Goal: Information Seeking & Learning: Check status

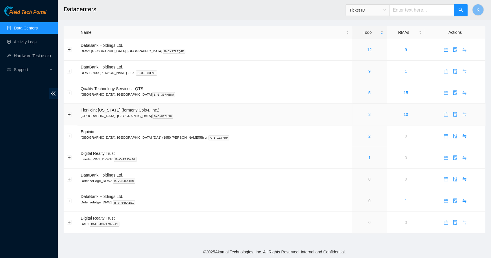
click at [368, 114] on link "3" at bounding box center [369, 114] width 2 height 5
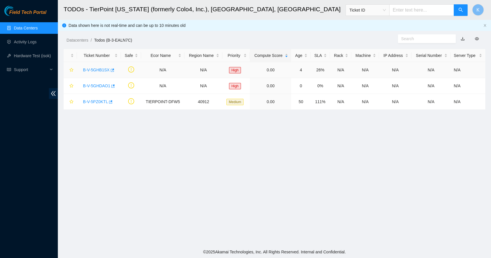
click at [97, 70] on link "B-V-5GHB1SX" at bounding box center [96, 70] width 27 height 5
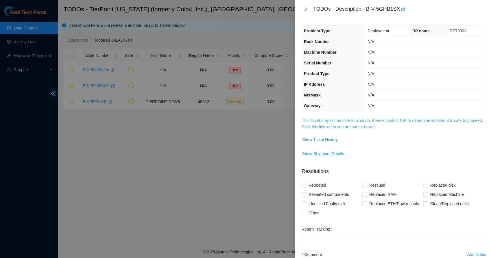
click at [322, 121] on link "This ticket may not be safe to work on. Please contact NIE to determine whether…" at bounding box center [392, 123] width 181 height 11
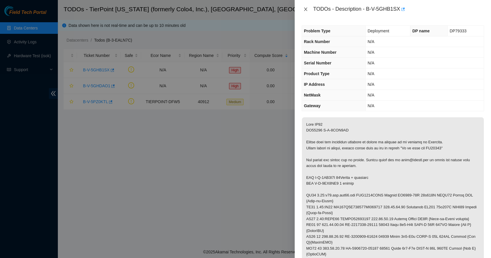
click at [305, 7] on icon "close" at bounding box center [305, 9] width 5 height 5
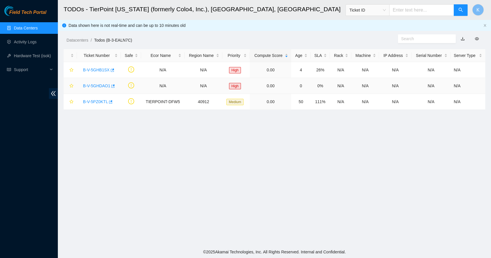
click at [93, 84] on link "B-V-5GHDAO1" at bounding box center [96, 86] width 27 height 5
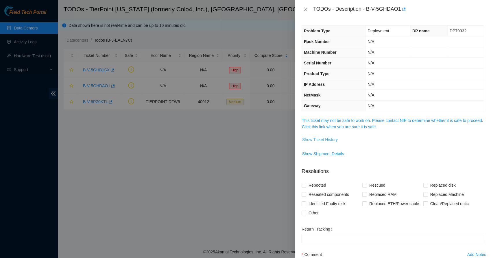
click at [325, 141] on span "Show Ticket History" at bounding box center [320, 139] width 36 height 6
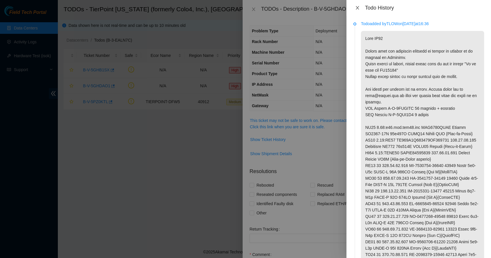
click at [358, 7] on icon "close" at bounding box center [357, 7] width 3 height 3
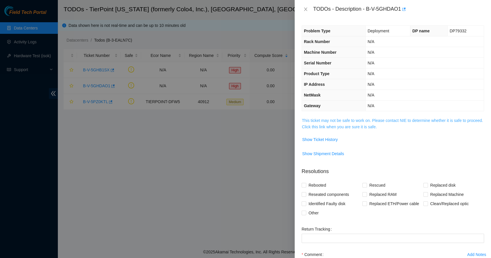
click at [324, 123] on span "This ticket may not be safe to work on. Please contact NIE to determine whether…" at bounding box center [393, 123] width 182 height 13
click at [333, 120] on link "This ticket may not be safe to work on. Please contact NIE to determine whether…" at bounding box center [392, 123] width 181 height 11
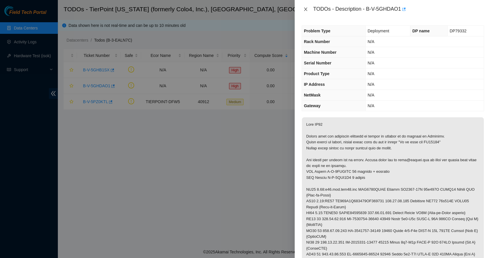
click at [305, 8] on icon "close" at bounding box center [305, 9] width 5 height 5
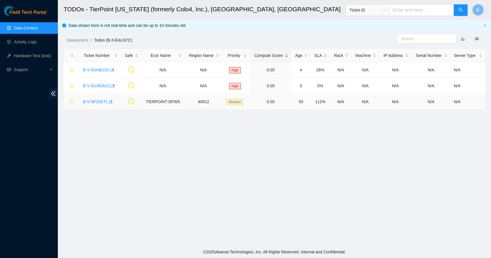
click at [96, 104] on link "B-V-5PZ0KTL" at bounding box center [95, 101] width 25 height 5
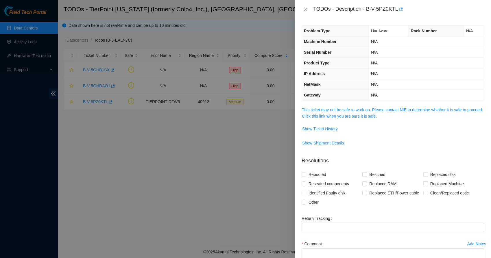
click at [322, 112] on span "This ticket may not be safe to work on. Please contact NIE to determine whether…" at bounding box center [393, 113] width 182 height 13
click at [324, 112] on span "This ticket may not be safe to work on. Please contact NIE to determine whether…" at bounding box center [393, 113] width 182 height 13
click at [328, 116] on link "This ticket may not be safe to work on. Please contact NIE to determine whether…" at bounding box center [392, 113] width 181 height 11
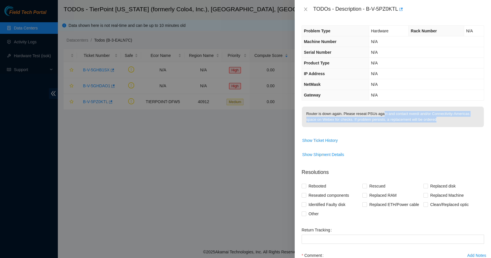
drag, startPoint x: 441, startPoint y: 118, endPoint x: 381, endPoint y: 116, distance: 59.6
click at [381, 116] on p "Router is down again. Please reseat PSUs again and contact nverdi and/or Connec…" at bounding box center [393, 117] width 182 height 21
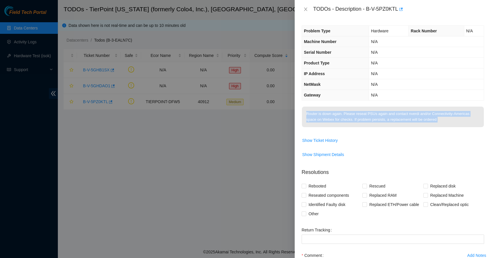
drag, startPoint x: 381, startPoint y: 116, endPoint x: 363, endPoint y: 119, distance: 17.9
click at [363, 119] on p "Router is down again. Please reseat PSUs again and contact nverdi and/or Connec…" at bounding box center [393, 117] width 182 height 21
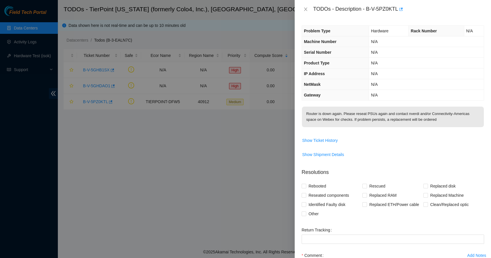
click at [330, 48] on th "Serial Number" at bounding box center [335, 52] width 67 height 11
click at [306, 9] on icon "close" at bounding box center [305, 9] width 5 height 5
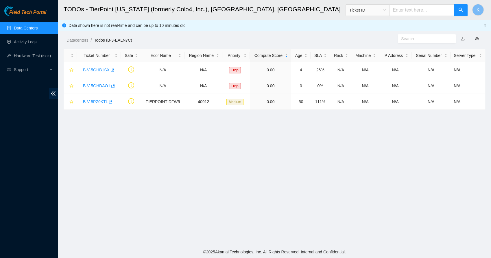
click at [287, 21] on div "Datacenters / Todos (B-3-EALN7C) /" at bounding box center [220, 27] width 325 height 32
click at [25, 26] on link "Data Centers" at bounding box center [26, 28] width 24 height 5
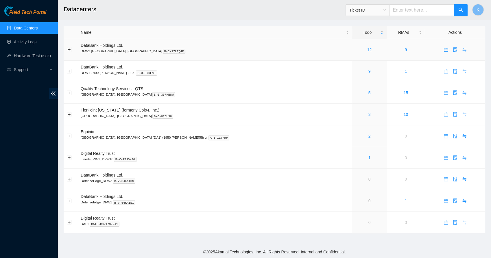
click at [355, 49] on div "12" at bounding box center [369, 50] width 28 height 6
